Goal: Task Accomplishment & Management: Complete application form

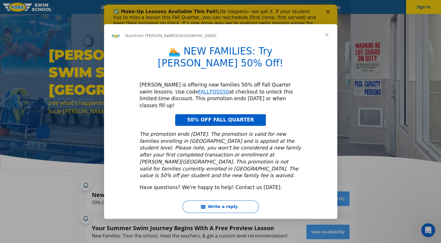
click at [326, 45] on span "Close" at bounding box center [327, 34] width 21 height 21
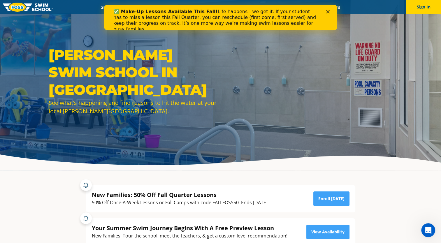
click at [327, 12] on polygon "Close" at bounding box center [328, 12] width 4 height 4
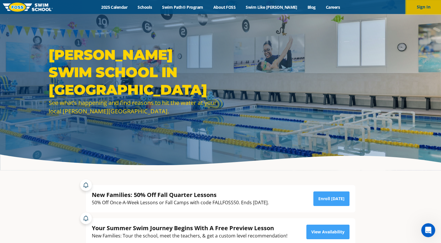
click at [419, 6] on button "Sign In" at bounding box center [423, 7] width 35 height 14
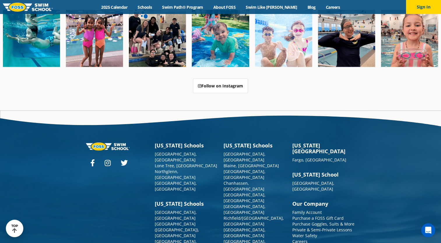
scroll to position [1482, 0]
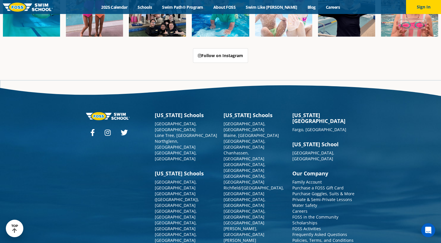
click at [304, 243] on link "Contact Us" at bounding box center [303, 247] width 21 height 6
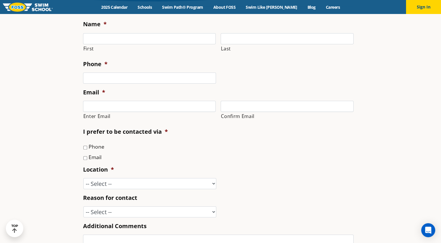
scroll to position [123, 0]
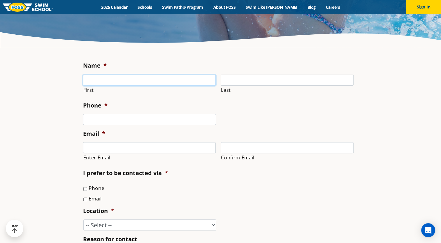
click at [160, 79] on input "First" at bounding box center [149, 80] width 133 height 11
type input "Hannah"
type input "Stegora"
click at [126, 125] on input "(___) ___-____" at bounding box center [149, 119] width 133 height 11
click at [89, 118] on input "(___) ___-____" at bounding box center [149, 119] width 133 height 11
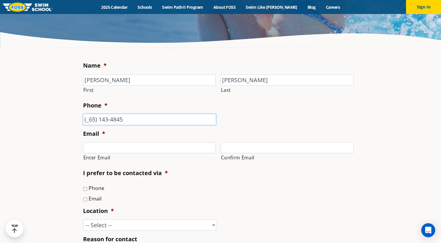
click at [89, 118] on input "(_65) 143-4845" at bounding box center [149, 119] width 133 height 11
click at [139, 120] on input "(651) 434-845_" at bounding box center [149, 119] width 133 height 11
type input "(651) 434-8459"
click at [118, 149] on input "Enter Email" at bounding box center [149, 147] width 133 height 11
type input "hrosecarlson@gmail.com"
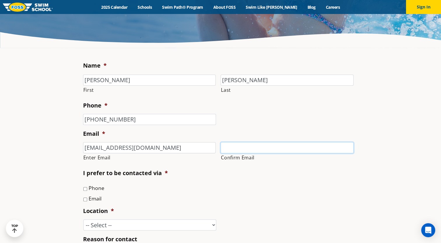
type input "hrosecarlson@gmail.com"
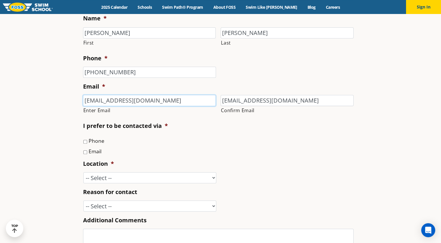
scroll to position [172, 0]
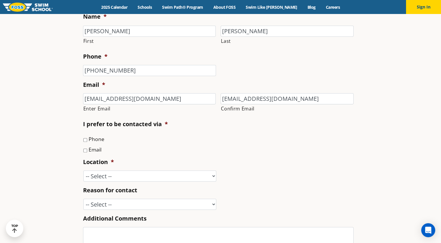
click at [85, 151] on input "Email" at bounding box center [85, 151] width 4 height 4
checkbox input "true"
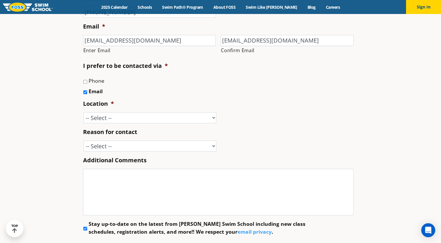
scroll to position [230, 0]
click at [86, 82] on input "Phone" at bounding box center [85, 81] width 4 height 4
checkbox input "true"
click at [150, 118] on select "-- Select -- Ankeny, IA Apple Valley Blaine, MN Burnsville, MN Ballwin, MO Boli…" at bounding box center [149, 117] width 133 height 11
select select "VAD"
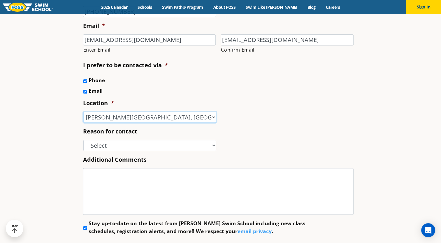
click at [83, 112] on select "-- Select -- Ankeny, IA Apple Valley Blaine, MN Burnsville, MN Ballwin, MO Boli…" at bounding box center [149, 117] width 133 height 11
click at [129, 144] on select "-- Select -- Enrollment issue Program question What level is best for my child?…" at bounding box center [149, 145] width 133 height 11
select select "Program question"
click at [83, 140] on select "-- Select -- Enrollment issue Program question What level is best for my child?…" at bounding box center [149, 145] width 133 height 11
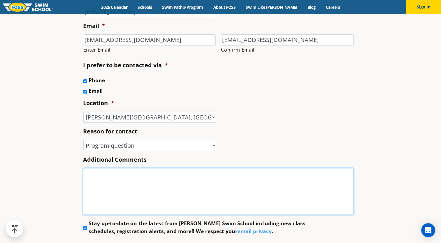
drag, startPoint x: 137, startPoint y: 172, endPoint x: 102, endPoint y: 172, distance: 34.4
click at [102, 172] on textarea "Additional Comments" at bounding box center [218, 191] width 271 height 47
click at [84, 228] on input "Stay up-to-date on the latest from Foss Swim School including new class schedul…" at bounding box center [85, 228] width 4 height 4
checkbox input "false"
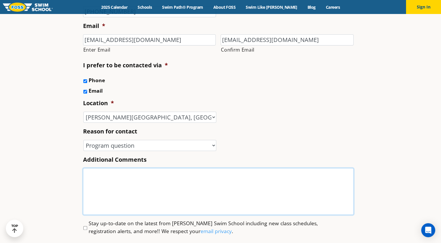
click at [96, 197] on textarea "Additional Comments" at bounding box center [218, 191] width 271 height 47
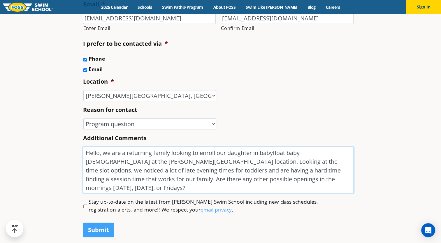
scroll to position [253, 0]
click at [313, 182] on textarea "Hello, we are a returning family looking to enroll our daughter in backfloat ba…" at bounding box center [218, 169] width 271 height 47
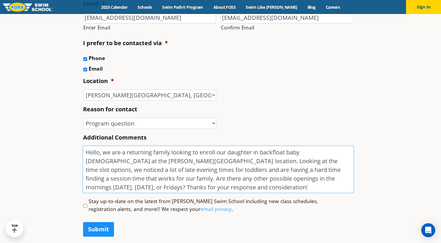
type textarea "Hello, we are a returning family looking to enroll our daughter in backfloat ba…"
click at [103, 227] on input "Submit" at bounding box center [98, 229] width 31 height 15
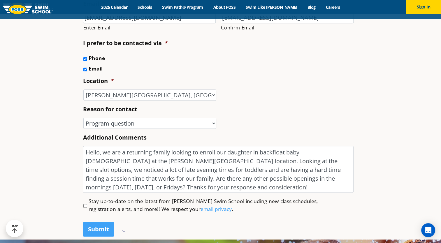
scroll to position [1, 0]
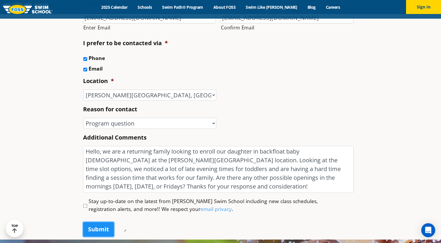
click at [107, 225] on input "Submit" at bounding box center [98, 229] width 31 height 15
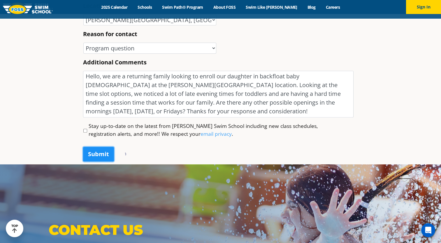
click at [95, 158] on input "Submit" at bounding box center [98, 154] width 31 height 15
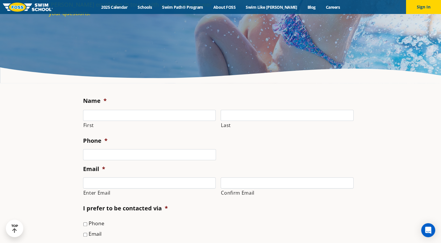
scroll to position [88, 0]
click at [113, 118] on input "First" at bounding box center [149, 115] width 133 height 11
type input "Hannah"
type input "Stegora"
type input "hrosecarlson@gmail.com"
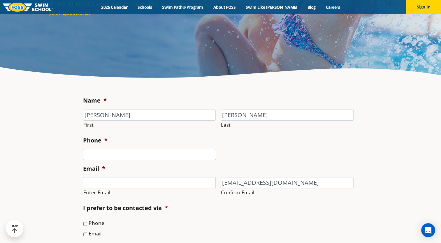
drag, startPoint x: 100, startPoint y: 161, endPoint x: 98, endPoint y: 149, distance: 12.8
click at [98, 149] on ul "Name * Hannah First Stegora Last Phone * Email * Enter Email hrosecarlson@gmail…" at bounding box center [220, 238] width 275 height 282
click at [98, 149] on input "Phone *" at bounding box center [149, 154] width 133 height 11
type input "(651) 434-8459"
type input "hrosecarlson@gmail.com"
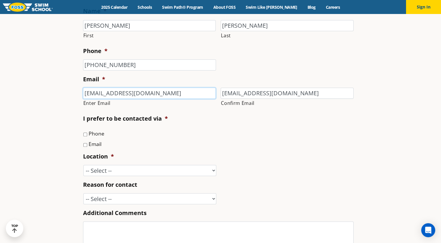
scroll to position [176, 0]
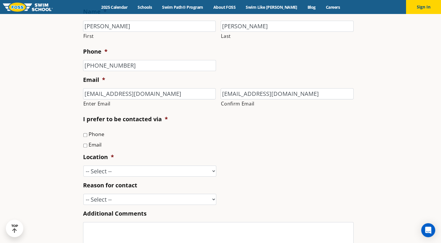
drag, startPoint x: 85, startPoint y: 136, endPoint x: 86, endPoint y: 146, distance: 10.5
click at [86, 146] on ul "Phone Email" at bounding box center [220, 139] width 275 height 19
click at [86, 146] on input "Email" at bounding box center [85, 146] width 4 height 4
checkbox input "true"
click at [85, 135] on input "Phone" at bounding box center [85, 135] width 4 height 4
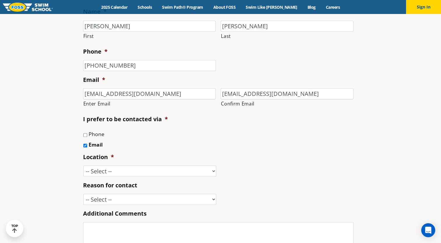
checkbox input "true"
click at [130, 174] on select "-- Select -- Ankeny, IA Apple Valley Blaine, MN Burnsville, MN Ballwin, MO Boli…" at bounding box center [149, 171] width 133 height 11
select select "VAD"
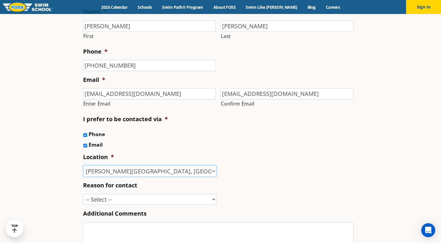
click at [83, 166] on select "-- Select -- Ankeny, IA Apple Valley Blaine, MN Burnsville, MN Ballwin, MO Boli…" at bounding box center [149, 171] width 133 height 11
click at [121, 199] on select "-- Select -- Enrollment issue Program question What level is best for my child?…" at bounding box center [149, 199] width 133 height 11
select select "Program question"
click at [83, 194] on select "-- Select -- Enrollment issue Program question What level is best for my child?…" at bounding box center [149, 199] width 133 height 11
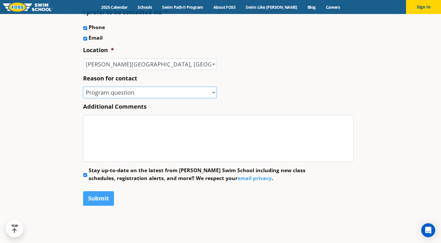
scroll to position [284, 0]
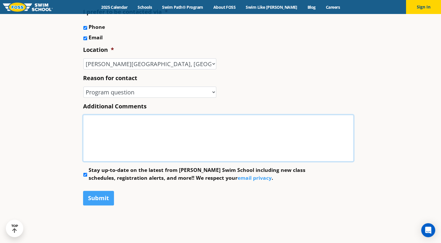
click at [183, 142] on textarea "Additional Comments" at bounding box center [218, 138] width 271 height 47
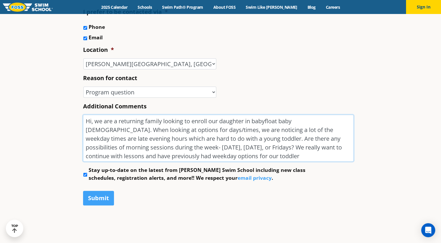
click at [153, 157] on textarea "Hi, we are a returning family looking to enroll our daughter in babyfloat baby …" at bounding box center [218, 138] width 271 height 47
click at [259, 153] on textarea "Hi, we are a returning family looking to enroll our daughter in babyfloat baby …" at bounding box center [218, 138] width 271 height 47
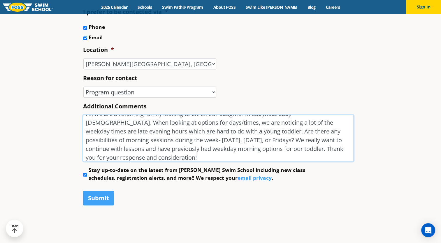
type textarea "Hi, we are a returning family looking to enroll our daughter in babyfloat baby …"
click at [86, 174] on input "Stay up-to-date on the latest from Foss Swim School including new class schedul…" at bounding box center [85, 175] width 4 height 4
checkbox input "false"
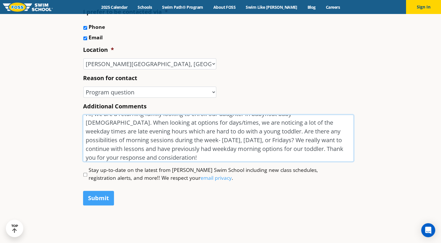
scroll to position [0, 0]
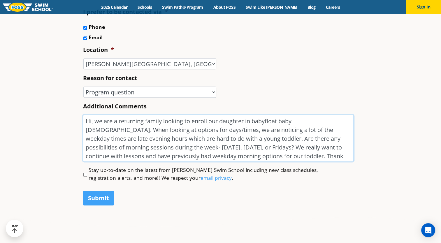
drag, startPoint x: 134, startPoint y: 158, endPoint x: 69, endPoint y: 102, distance: 85.5
click at [69, 102] on section "Name * Hannah First Stegora Last Phone * (651) 434-8459 Email * hrosecarlson@gm…" at bounding box center [220, 59] width 441 height 345
click at [188, 137] on textarea "Hi, we are a returning family looking to enroll our daughter in babyfloat baby …" at bounding box center [218, 138] width 271 height 47
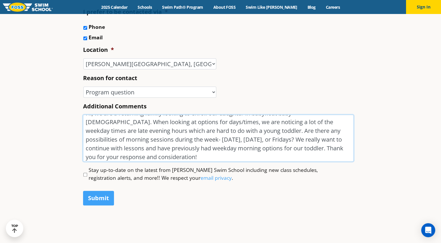
scroll to position [8, 0]
click at [242, 148] on textarea "Hi, we are a returning family looking to enroll our daughter in babyfloat baby …" at bounding box center [218, 138] width 271 height 47
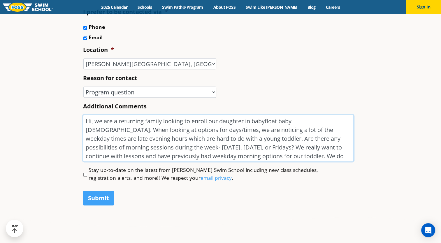
drag, startPoint x: 252, startPoint y: 155, endPoint x: 77, endPoint y: 119, distance: 178.7
click at [77, 119] on section "Name * Hannah First Stegora Last Phone * (651) 434-8459 Email * hrosecarlson@gm…" at bounding box center [220, 59] width 441 height 345
click at [219, 146] on textarea "Hi, we are a returning family looking to enroll our daughter in babyfloat baby …" at bounding box center [218, 138] width 271 height 47
click at [292, 146] on textarea "Hi, we are a returning family looking to enroll our daughter in babyfloat baby …" at bounding box center [218, 138] width 271 height 47
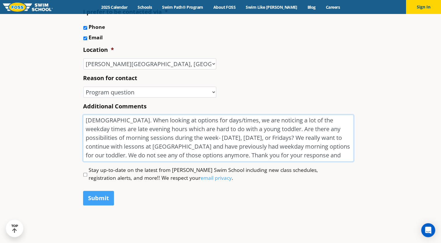
type textarea "Hi, we are a returning family looking to enroll our daughter in babyfloat baby …"
click at [250, 162] on ul "Name * Hannah First Stegora Last Phone * (651) 434-8459 Email * hrosecarlson@gm…" at bounding box center [220, 41] width 275 height 282
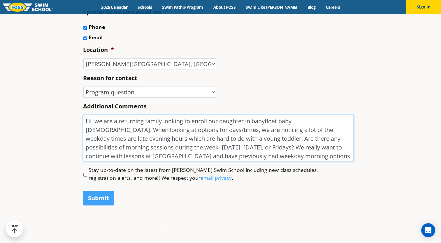
drag, startPoint x: 254, startPoint y: 156, endPoint x: 201, endPoint y: 78, distance: 94.7
click at [201, 78] on ul "Name * Hannah First Stegora Last Phone * (651) 434-8459 Email * hrosecarlson@gm…" at bounding box center [220, 41] width 275 height 282
click at [237, 128] on textarea "Hi, we are a returning family looking to enroll our daughter in babyfloat baby …" at bounding box center [218, 138] width 271 height 47
drag, startPoint x: 257, startPoint y: 157, endPoint x: 63, endPoint y: 116, distance: 198.2
click at [63, 116] on section "Name * Hannah First Stegora Last Phone * (651) 434-8459 Email * hrosecarlson@gm…" at bounding box center [220, 59] width 441 height 345
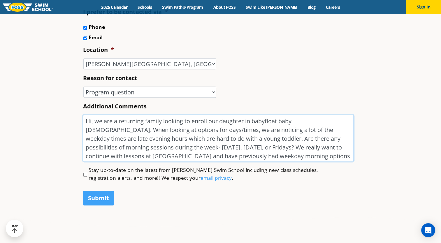
click at [156, 130] on textarea "Hi, we are a returning family looking to enroll our daughter in babyfloat baby …" at bounding box center [218, 138] width 271 height 47
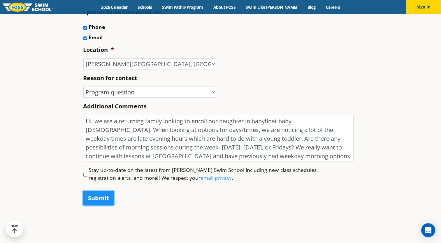
click at [104, 196] on input "Submit" at bounding box center [98, 198] width 31 height 15
